Goal: Information Seeking & Learning: Learn about a topic

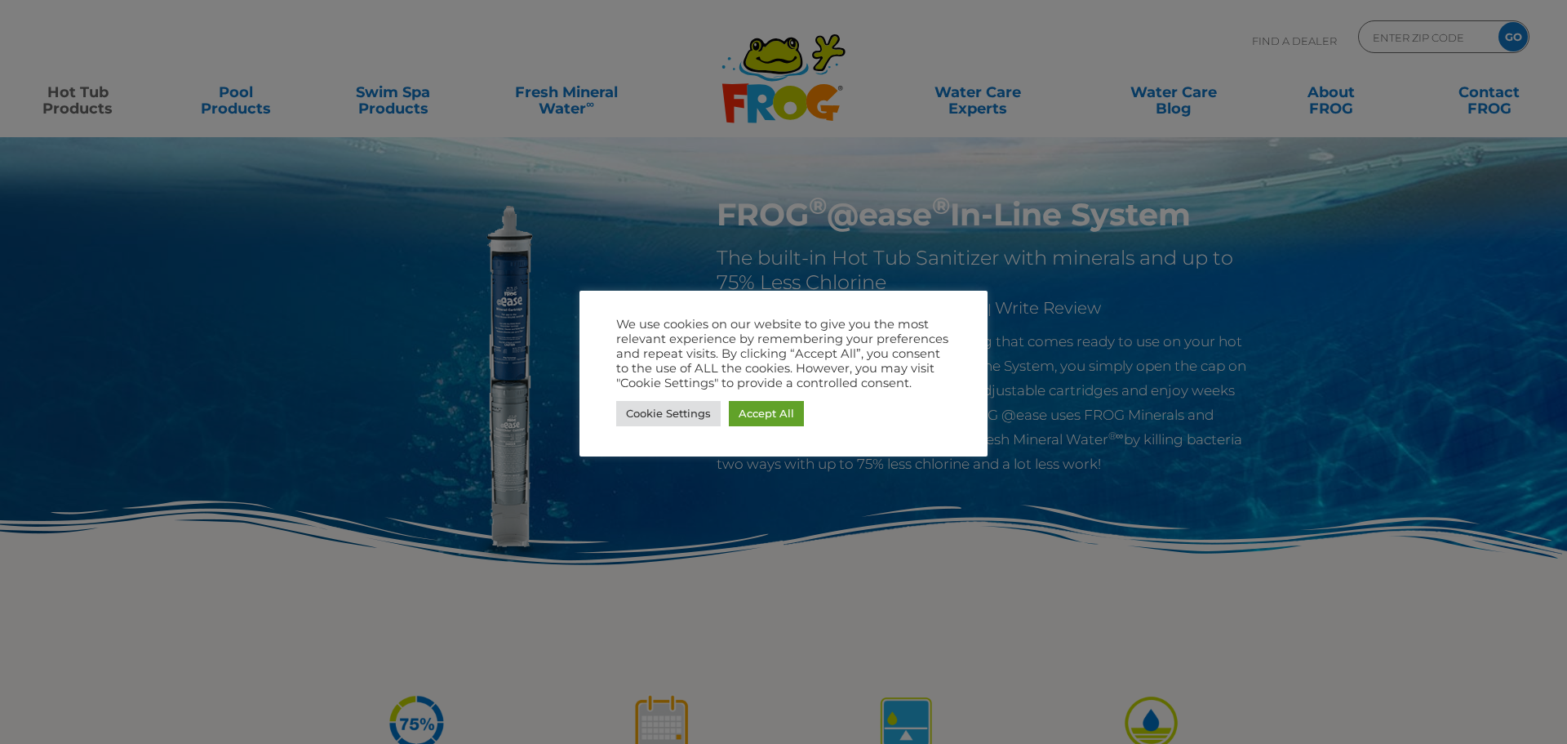
click at [1459, 245] on div at bounding box center [783, 372] width 1567 height 744
click at [277, 243] on div at bounding box center [783, 372] width 1567 height 744
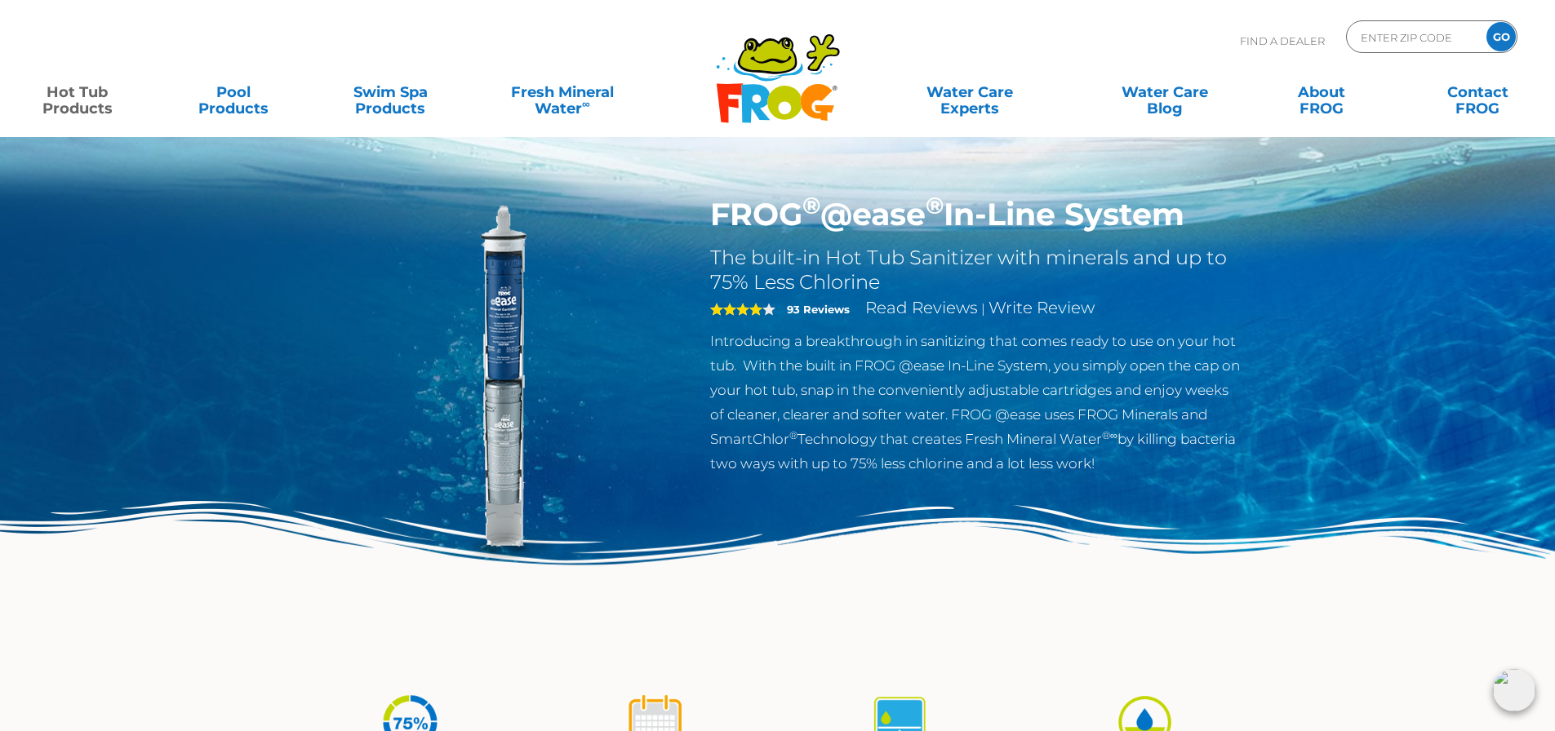
click at [409, 608] on img at bounding box center [777, 586] width 1555 height 170
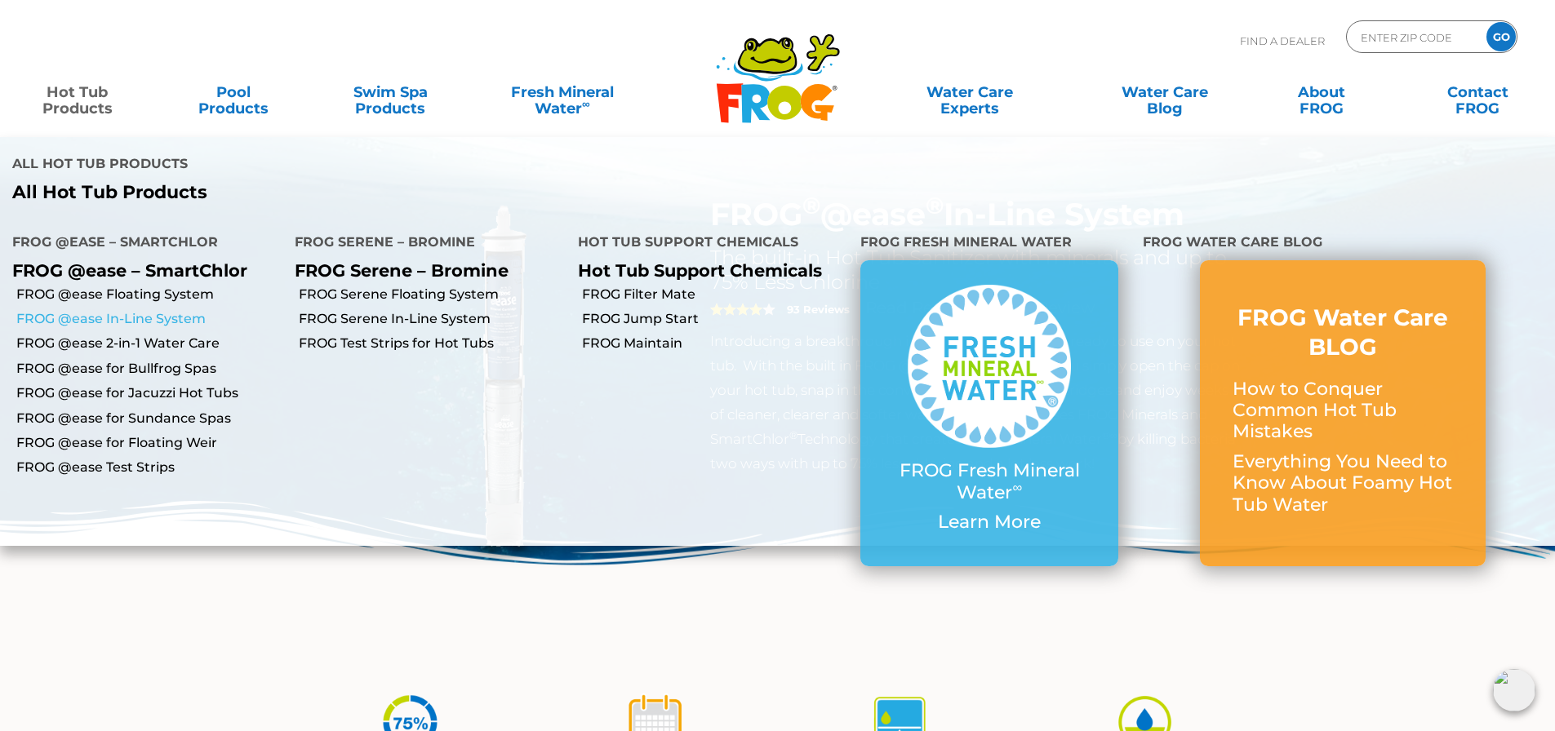
click at [95, 318] on link "FROG @ease In-Line System" at bounding box center [149, 319] width 266 height 18
click at [95, 317] on link "FROG @ease In-Line System" at bounding box center [149, 319] width 266 height 18
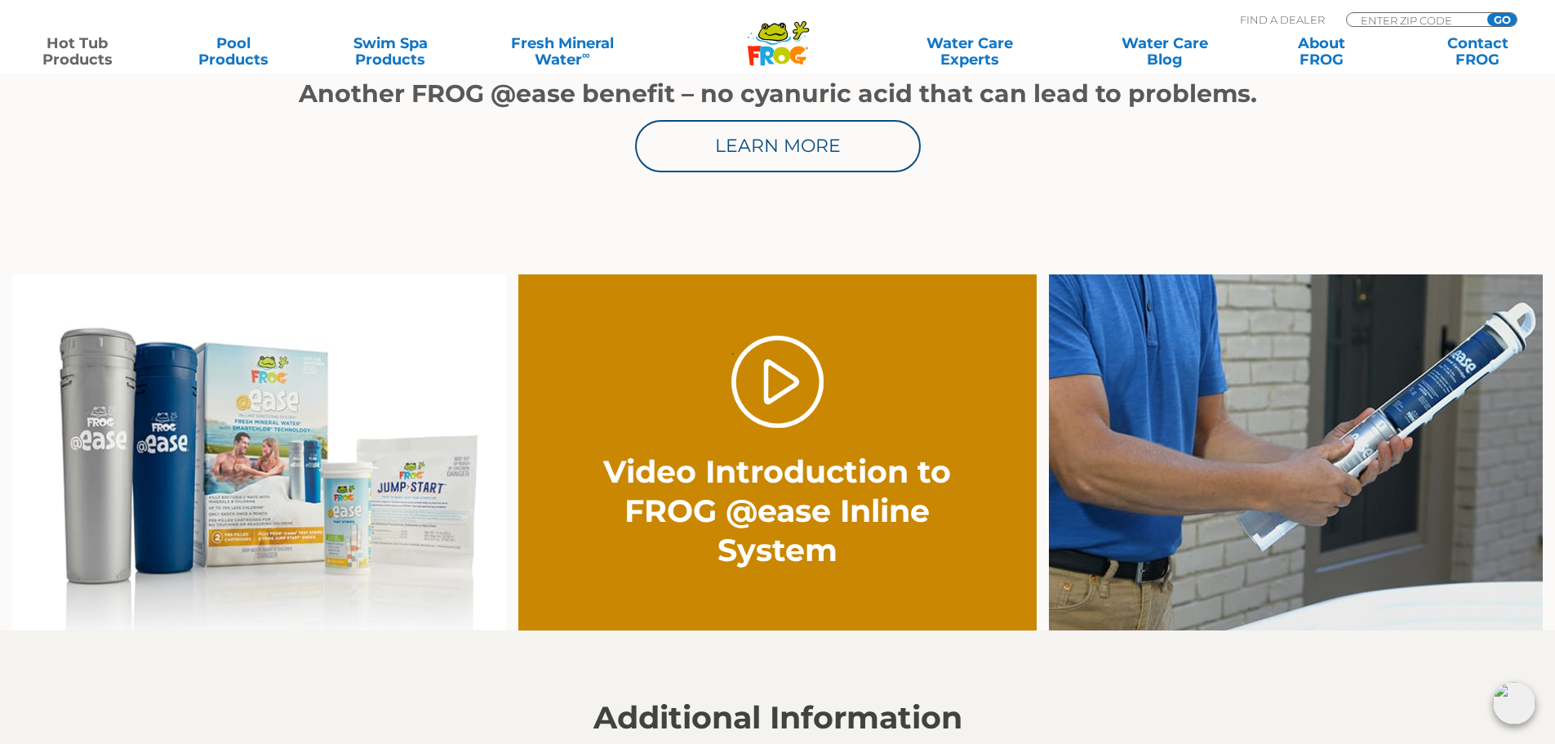
scroll to position [1143, 0]
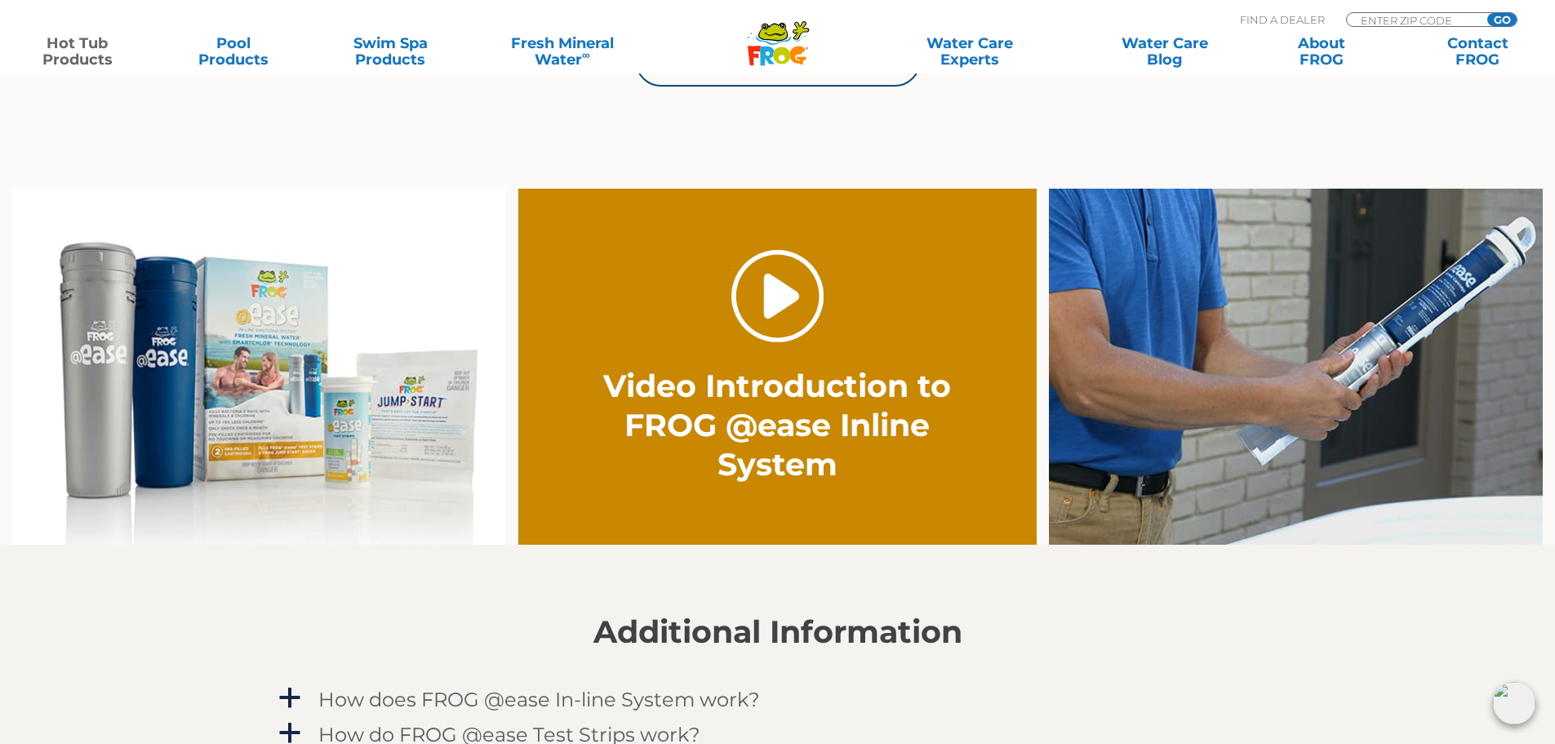
click at [776, 293] on link "." at bounding box center [777, 296] width 92 height 92
